Goal: Task Accomplishment & Management: Use online tool/utility

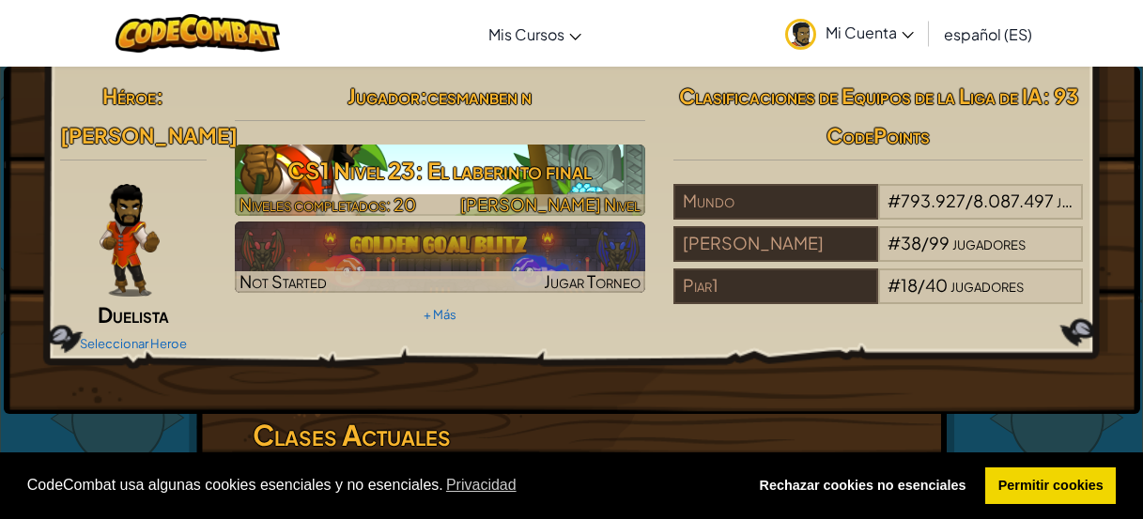
click at [496, 176] on h3 "CS1 Nivel 23: El laberinto final" at bounding box center [440, 170] width 410 height 42
select select "es-ES"
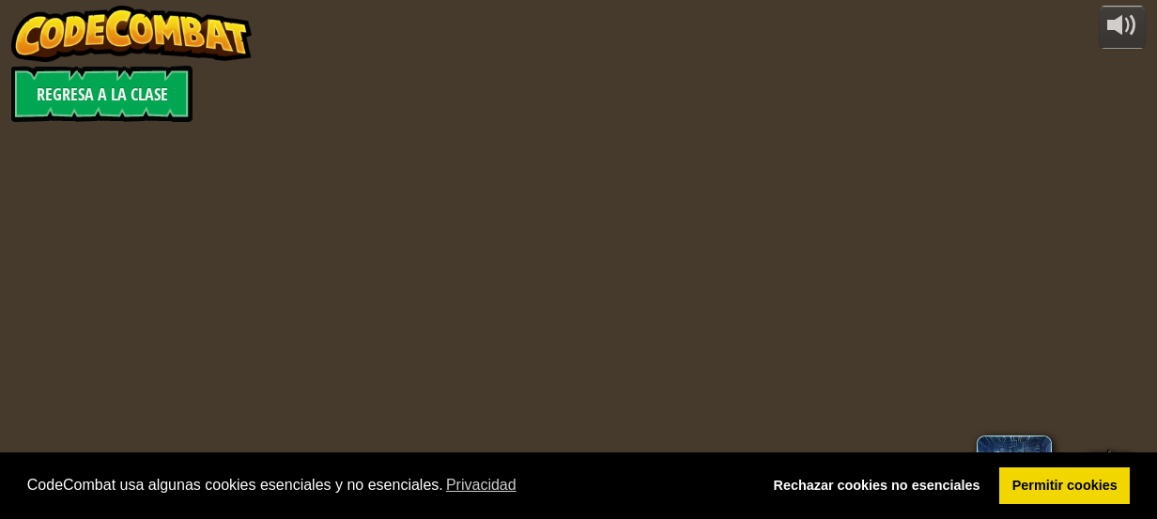
select select "es-ES"
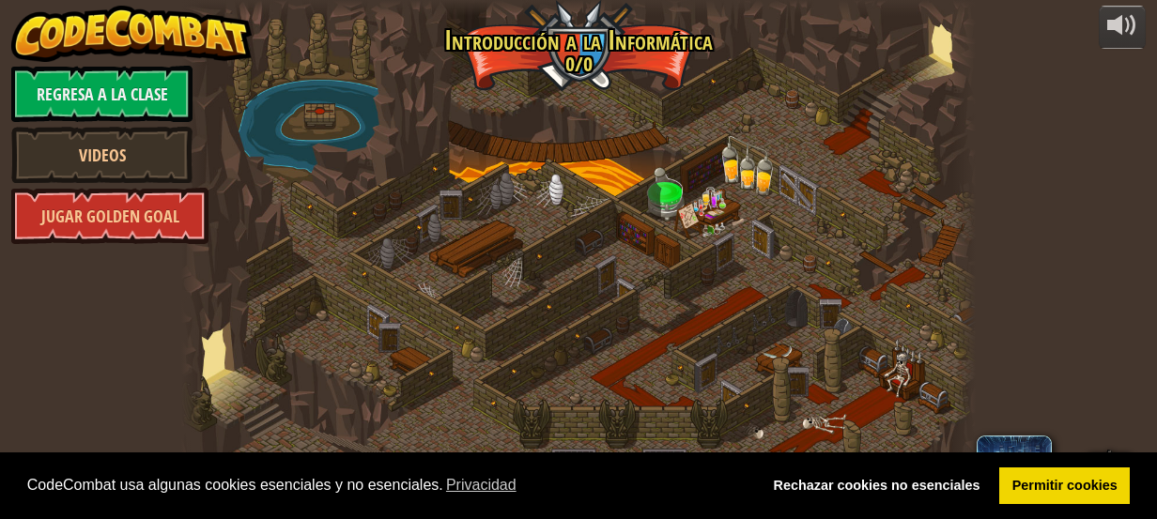
select select "es-ES"
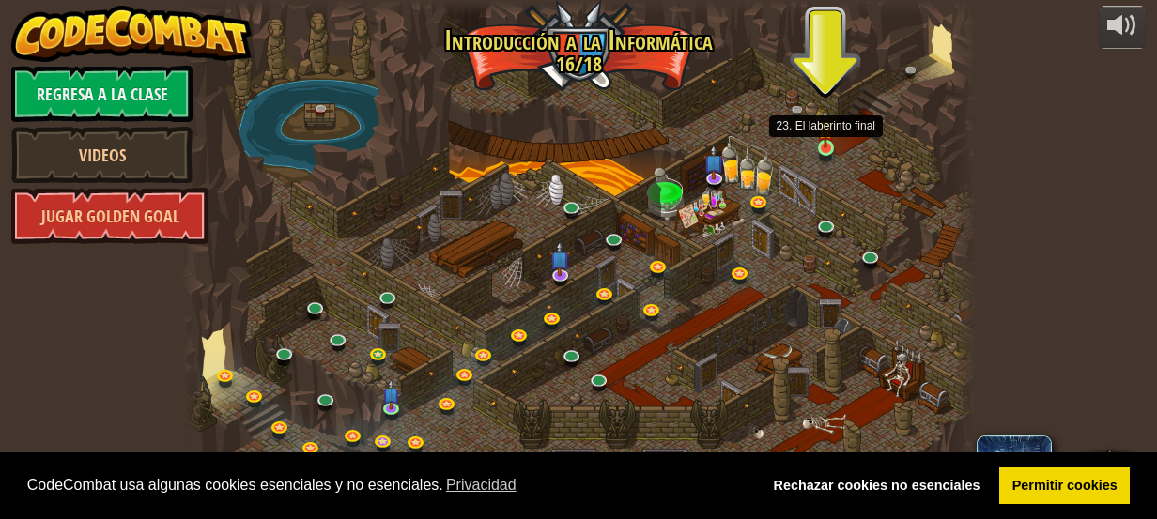
click at [821, 145] on img at bounding box center [826, 129] width 18 height 40
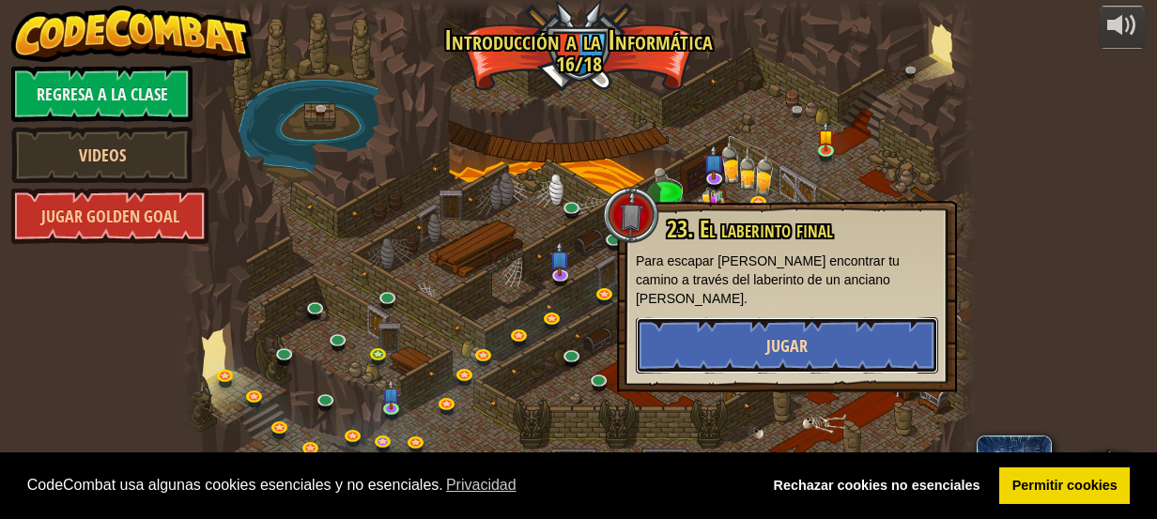
click at [720, 317] on button "Jugar" at bounding box center [787, 345] width 302 height 56
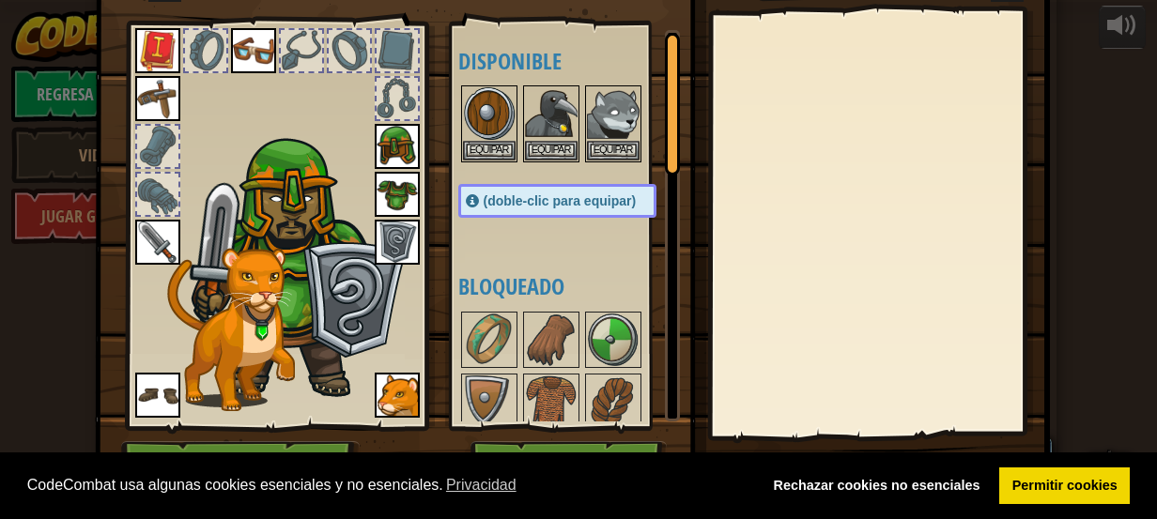
scroll to position [94, 0]
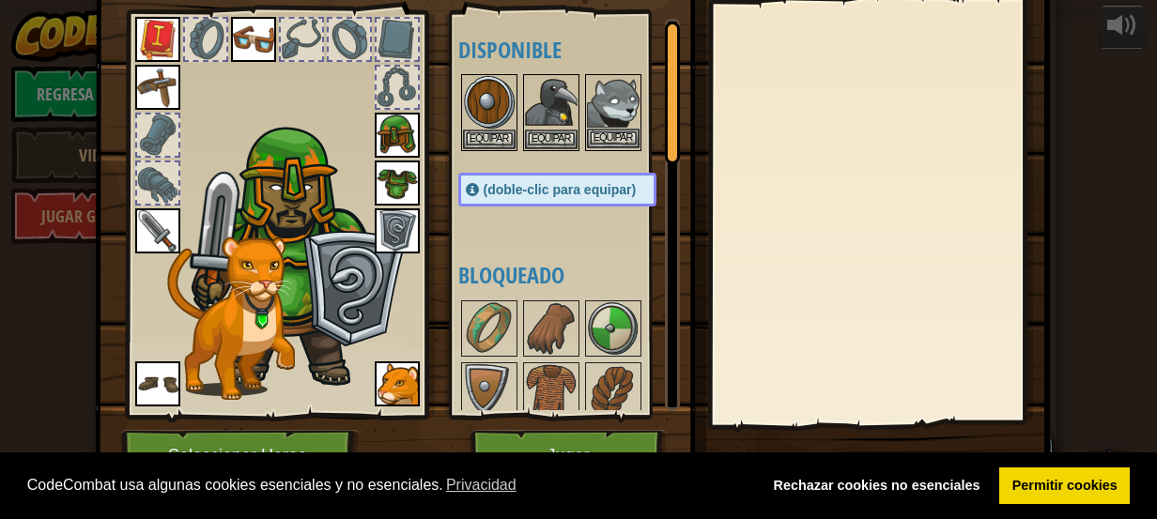
click at [603, 126] on img at bounding box center [613, 102] width 53 height 53
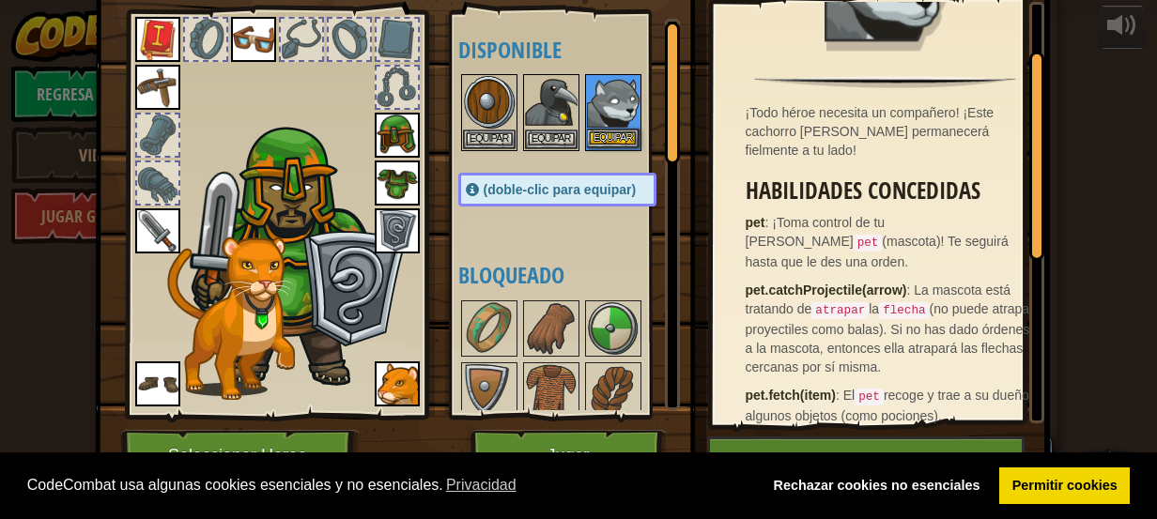
click at [593, 128] on img at bounding box center [613, 102] width 53 height 53
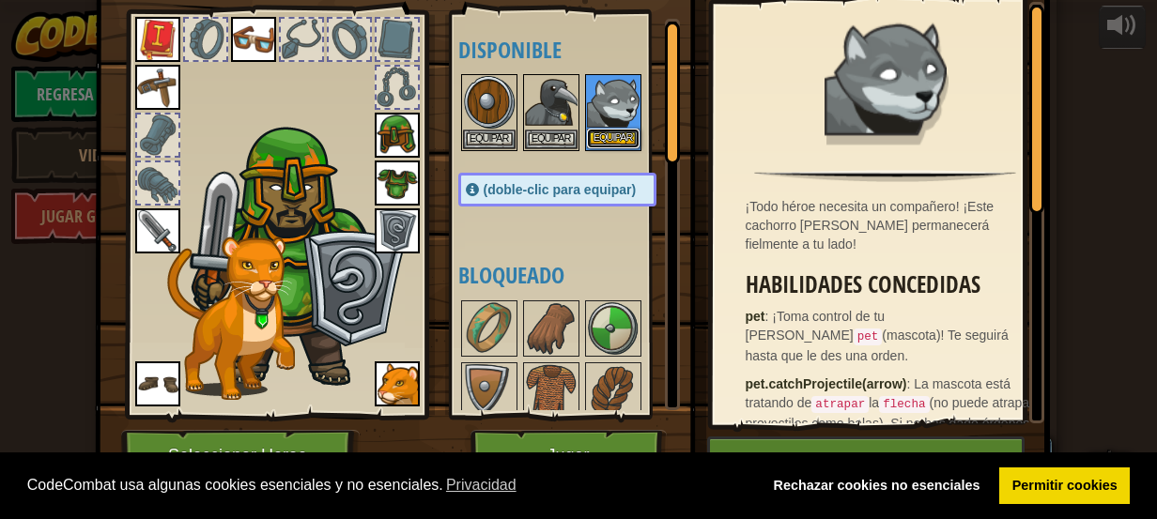
click at [610, 131] on button "Equipar" at bounding box center [613, 139] width 53 height 20
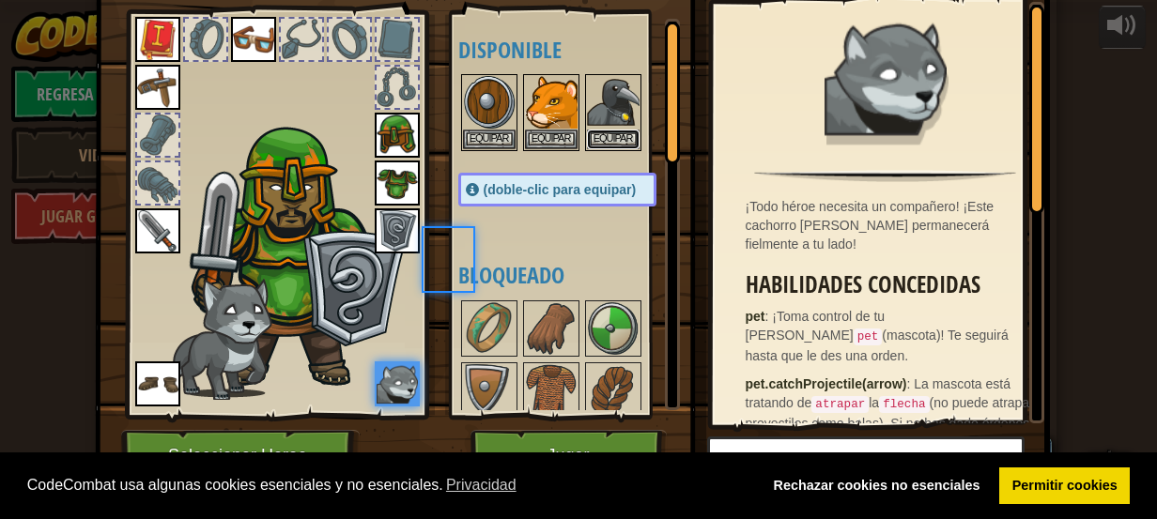
click at [610, 131] on button "Equipar" at bounding box center [613, 140] width 53 height 20
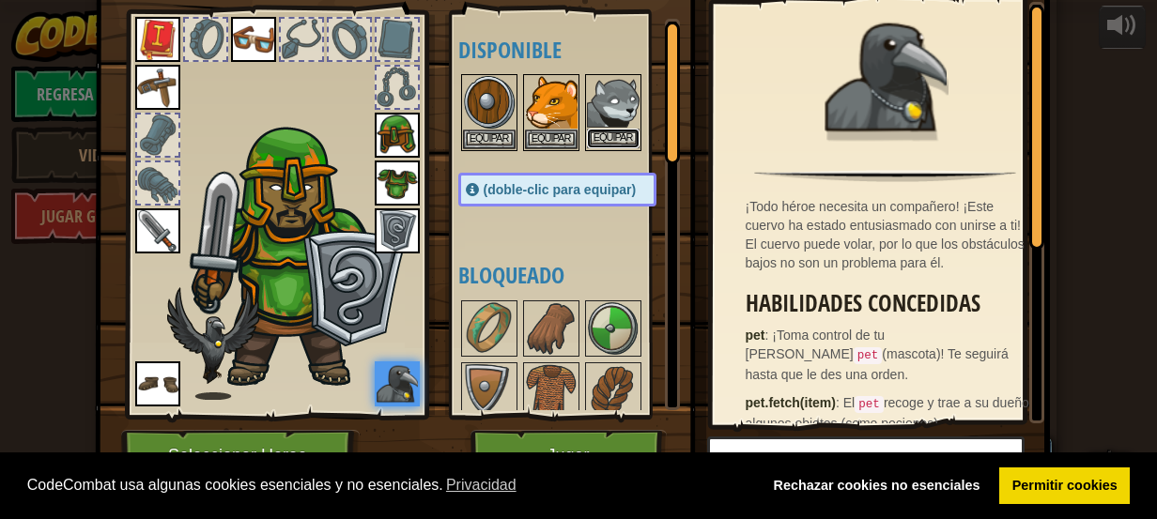
click at [610, 131] on button "Equipar" at bounding box center [613, 139] width 53 height 20
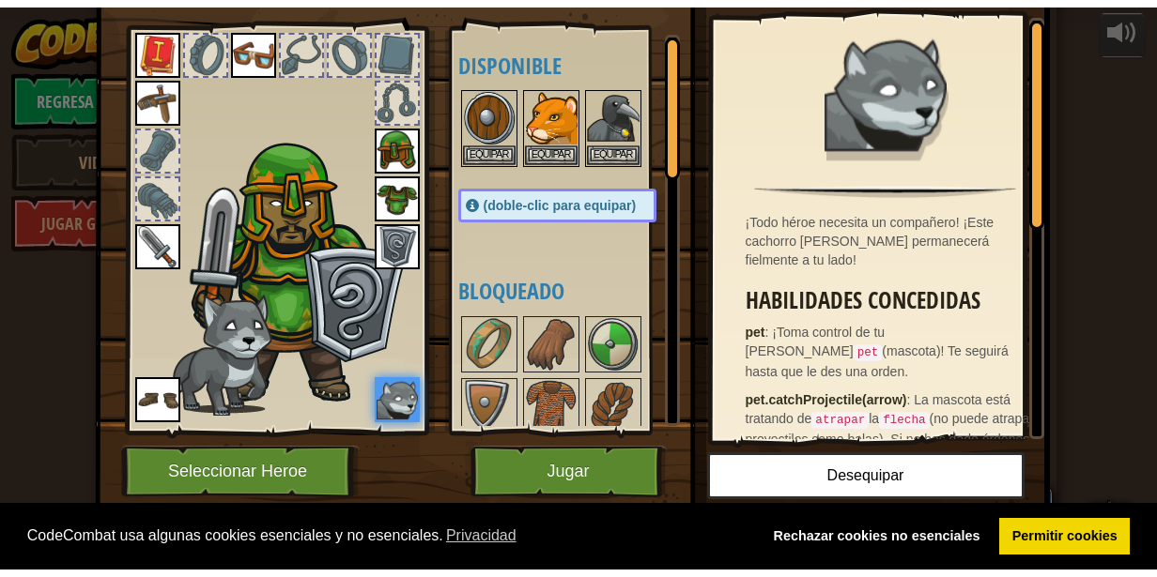
scroll to position [70, 0]
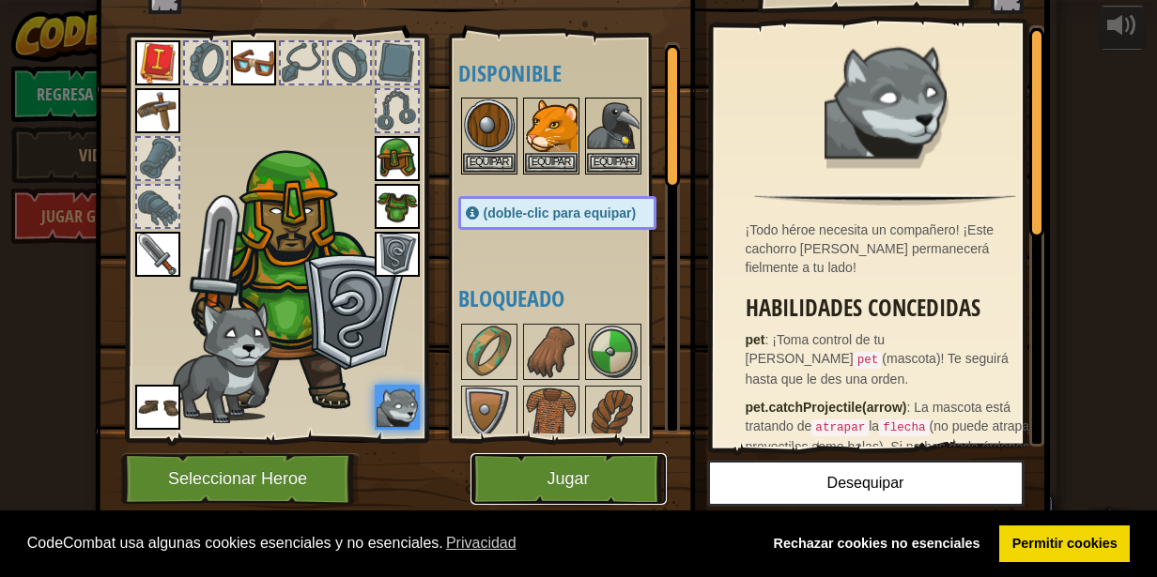
click at [538, 484] on button "Jugar" at bounding box center [568, 479] width 196 height 52
